Goal: Information Seeking & Learning: Learn about a topic

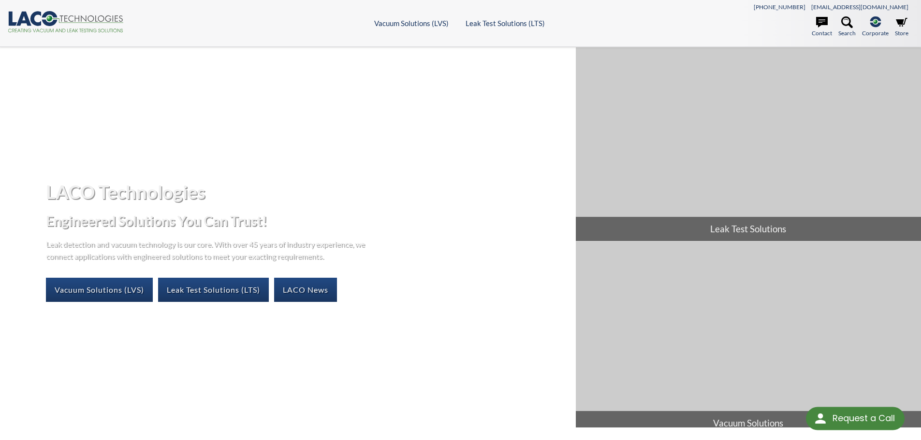
select select "Language Translate Widget"
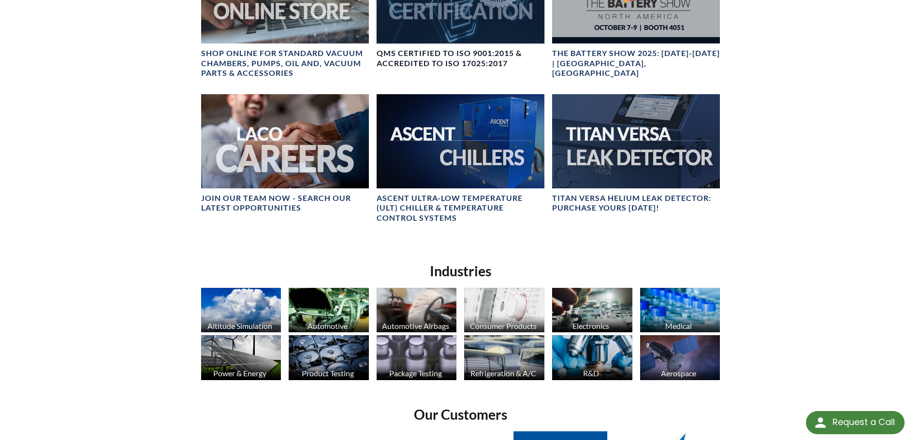
scroll to position [498, 0]
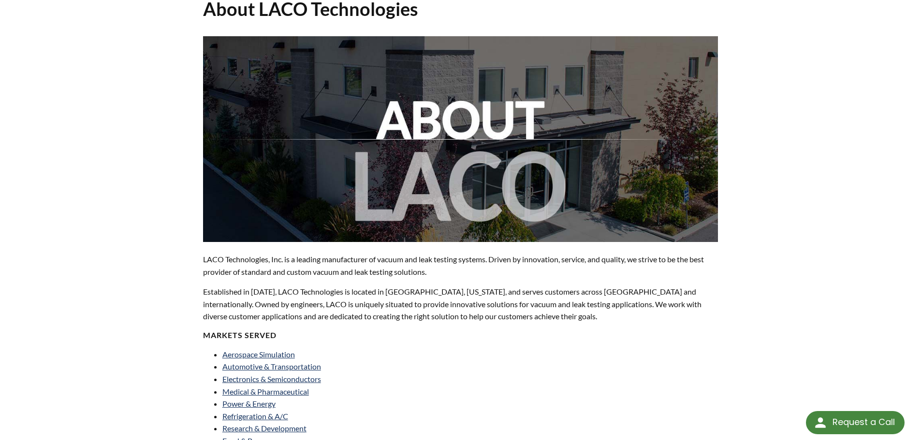
scroll to position [48, 0]
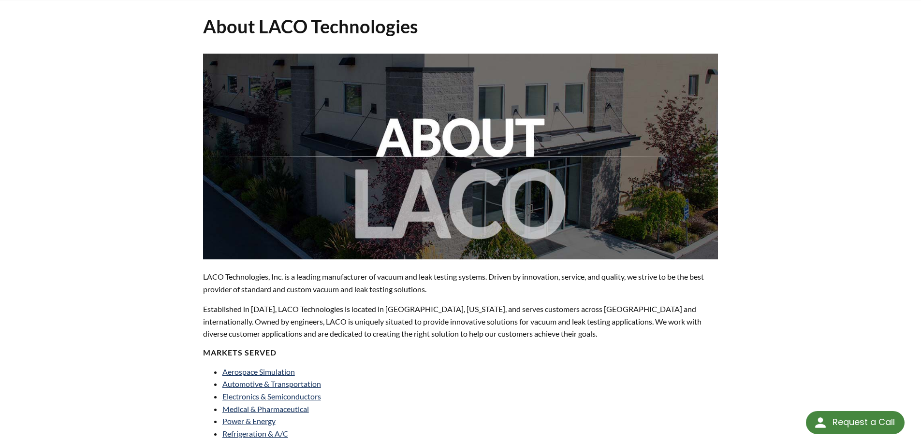
click at [407, 306] on p "Established in 1975, LACO Technologies is located in Salt Lake City, Utah, and …" at bounding box center [460, 321] width 515 height 37
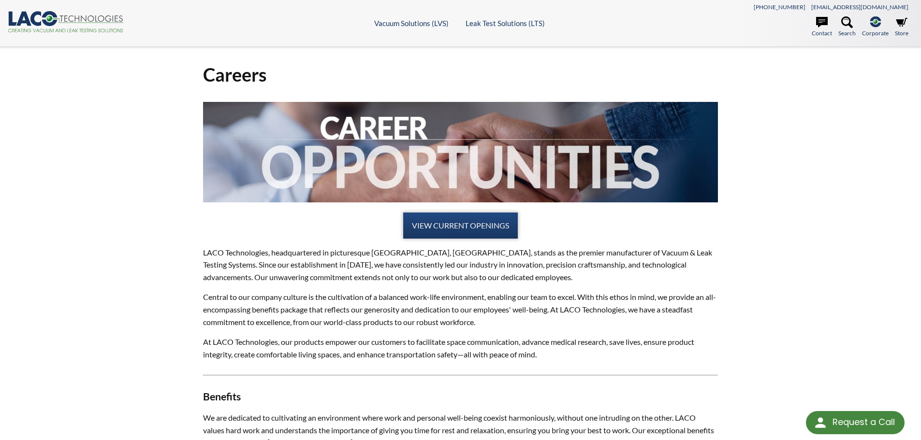
click at [463, 223] on link "VIEW CURRENT OPENINGS" at bounding box center [460, 226] width 115 height 26
